Goal: Task Accomplishment & Management: Complete application form

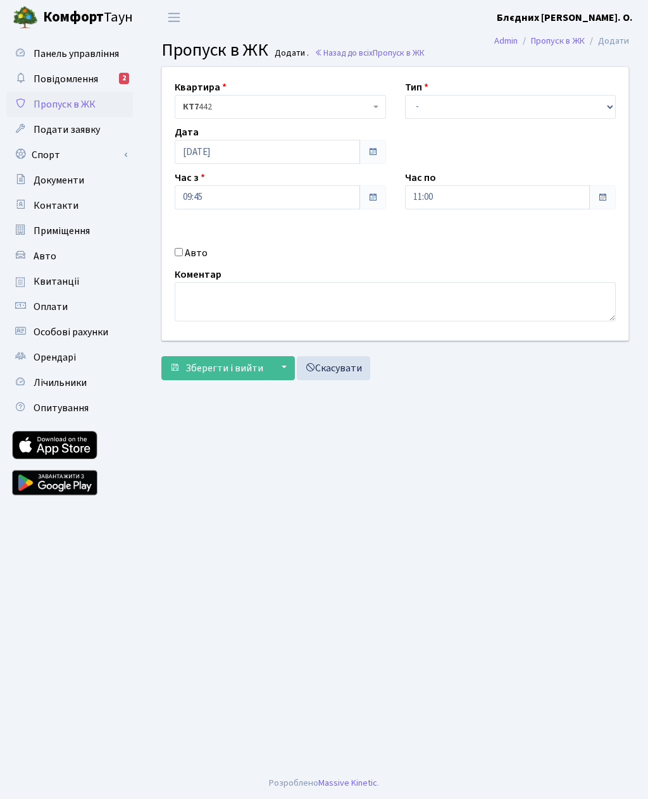
click at [179, 249] on input "Авто" at bounding box center [179, 252] width 8 height 8
checkbox input "true"
type input "Ка1929рр"
click at [465, 197] on input "11:00" at bounding box center [497, 197] width 185 height 24
click at [437, 235] on icon at bounding box center [440, 241] width 34 height 34
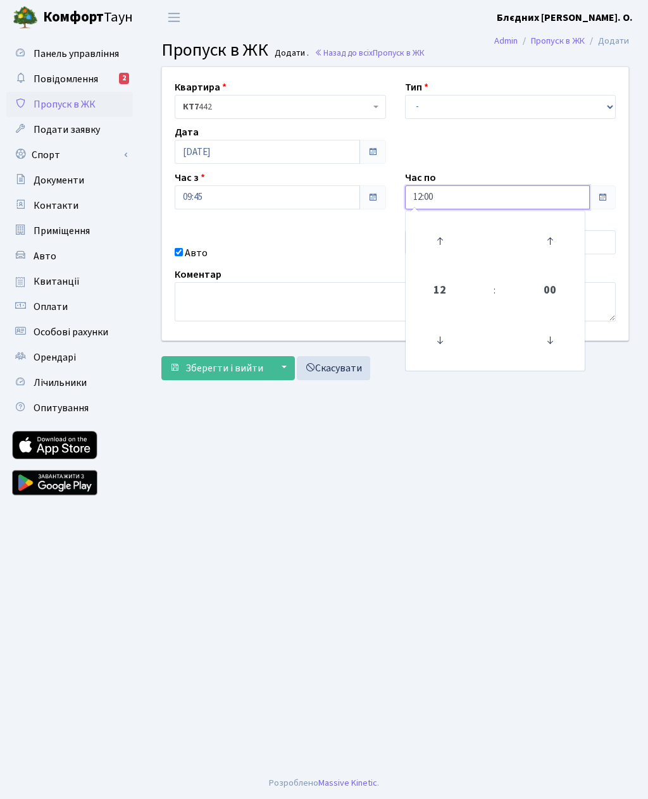
click at [440, 235] on icon at bounding box center [440, 241] width 34 height 34
type input "13:00"
click at [435, 99] on select "- Доставка Таксі Гості Сервіс" at bounding box center [510, 107] width 211 height 24
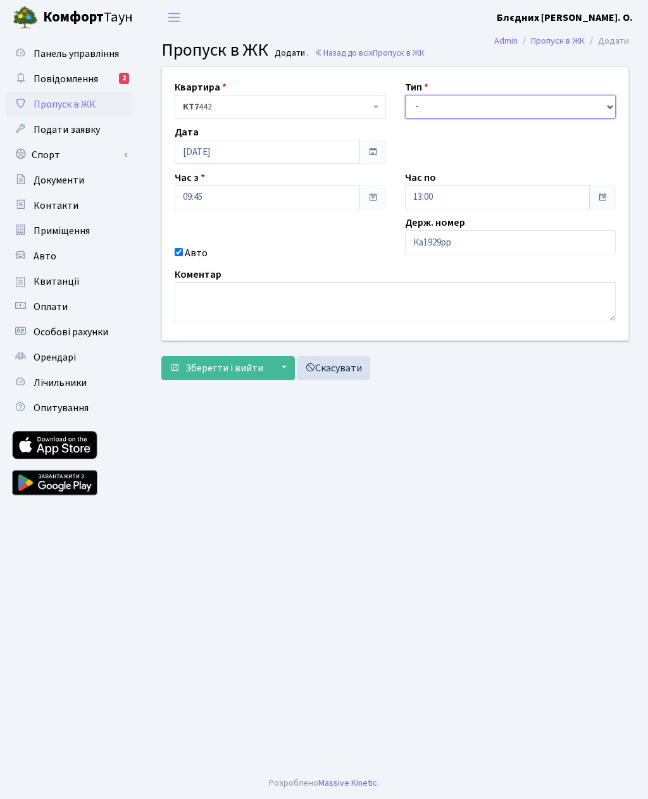
select select "3"
click at [238, 368] on span "Зберегти і вийти" at bounding box center [224, 368] width 78 height 14
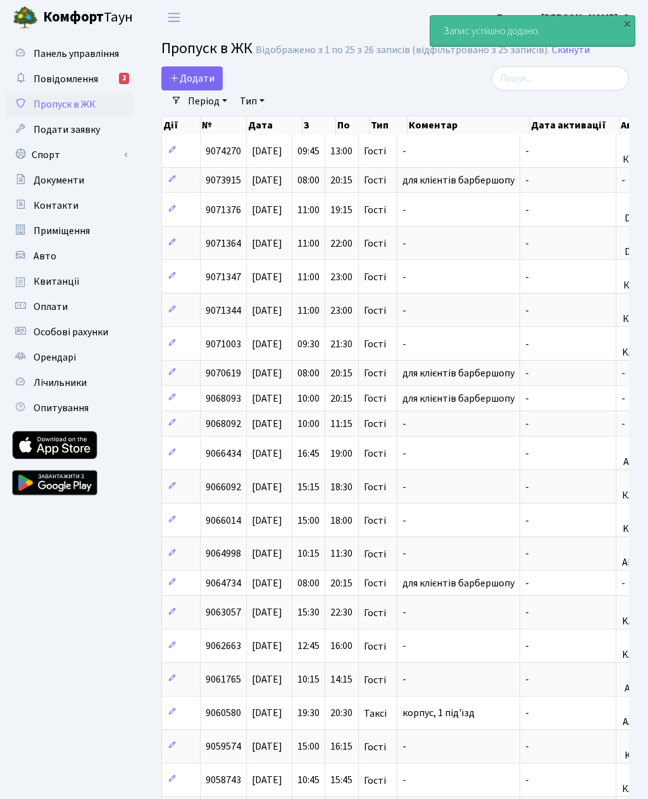
select select "25"
